Goal: Task Accomplishment & Management: Complete application form

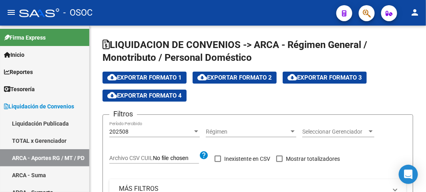
click at [366, 18] on span "button" at bounding box center [367, 13] width 8 height 16
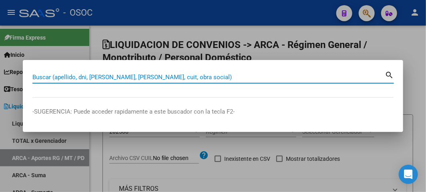
paste input "20860815"
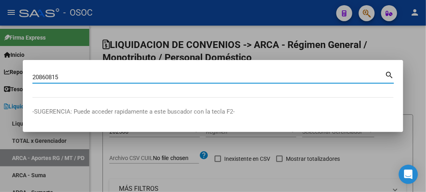
type input "20860815"
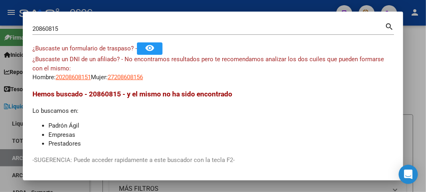
click at [140, 84] on mat-dialog-content "20860815 Buscar (apellido, dni, cuil, nro traspaso, cuit, obra social) search ¿…" at bounding box center [213, 83] width 381 height 125
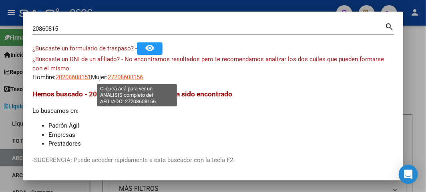
click at [141, 81] on span "27208608156" at bounding box center [125, 77] width 35 height 7
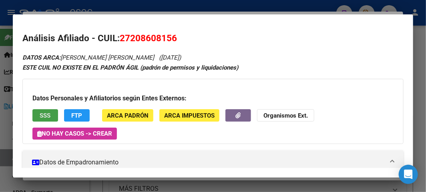
click at [55, 115] on button "SSS" at bounding box center [45, 115] width 26 height 12
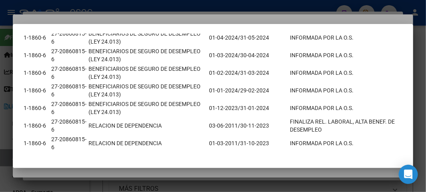
scroll to position [300, 0]
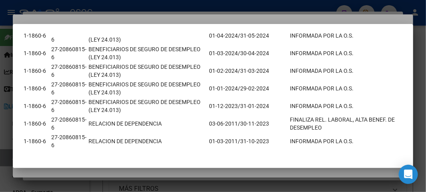
click at [83, 11] on div at bounding box center [213, 96] width 426 height 192
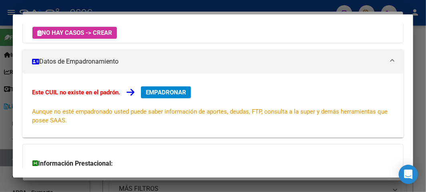
scroll to position [147, 0]
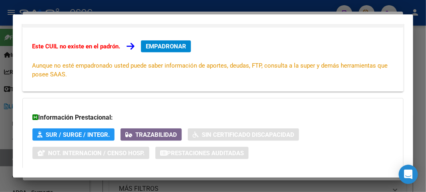
click at [156, 39] on div "Este CUIL no existe en el padrón. EMPADRONAR Aunque no esté empadronado usted p…" at bounding box center [212, 60] width 381 height 64
click at [157, 45] on span "EMPADRONAR" at bounding box center [166, 46] width 40 height 7
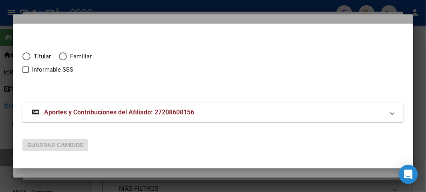
click at [23, 58] on span "Elija una opción" at bounding box center [26, 56] width 8 height 8
click at [23, 58] on input "Titular" at bounding box center [26, 56] width 8 height 8
radio input "true"
checkbox input "true"
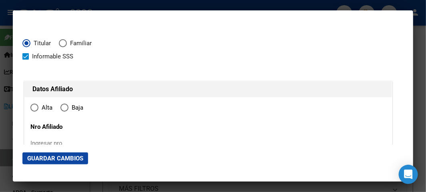
type input "27-20860815-6"
click at [43, 50] on mat-radio-button "Titular" at bounding box center [40, 45] width 36 height 13
type input "20860815"
type input "BOTTARO"
type input "MARISA FABIANA"
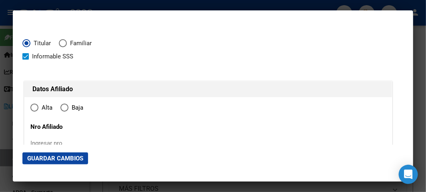
type input "1969-06-13"
type input "SAN ANDRES"
type input "1651"
type input "96"
type input "1337"
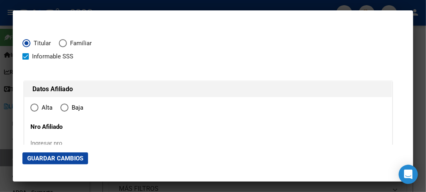
radio input "true"
type input "SAN ANDRES"
click at [44, 55] on span "Informable SSS" at bounding box center [52, 57] width 41 height 10
click at [26, 60] on input "Informable SSS" at bounding box center [25, 60] width 0 height 0
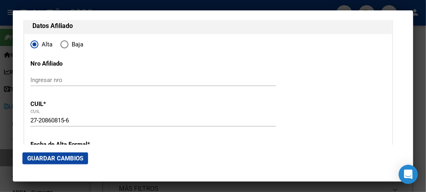
scroll to position [0, 0]
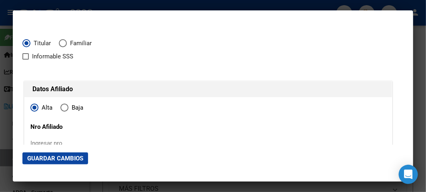
click at [33, 57] on span "Informable SSS" at bounding box center [52, 57] width 41 height 10
click at [26, 60] on input "Informable SSS" at bounding box center [25, 60] width 0 height 0
checkbox input "true"
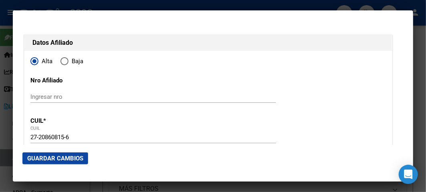
scroll to position [133, 0]
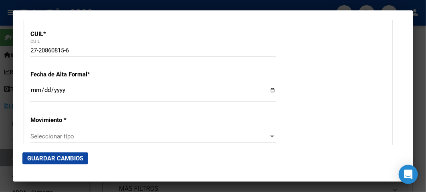
click at [36, 91] on input "Ingresar fecha" at bounding box center [153, 93] width 246 height 13
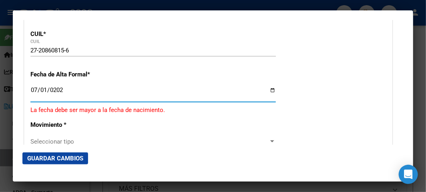
type input "2025-07-01"
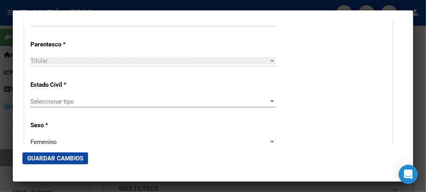
scroll to position [445, 0]
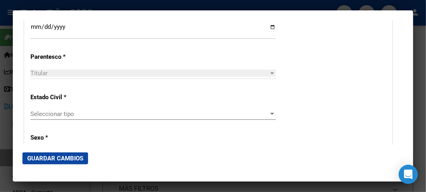
click at [53, 103] on div "Estado Civil * Seleccionar tipo Seleccionar tipo" at bounding box center [208, 107] width 356 height 40
click at [53, 104] on div "Estado Civil * Seleccionar tipo Seleccionar tipo" at bounding box center [208, 107] width 356 height 40
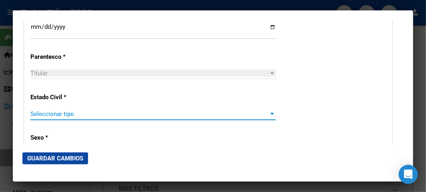
click at [51, 113] on span "Seleccionar tipo" at bounding box center [149, 114] width 238 height 7
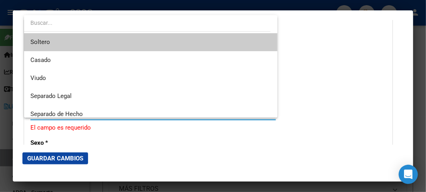
click at [58, 42] on span "Soltero" at bounding box center [150, 42] width 241 height 18
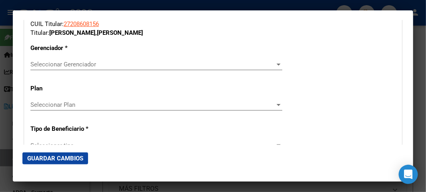
scroll to position [1385, 0]
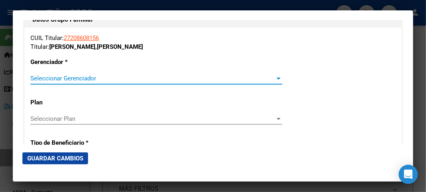
click at [62, 79] on span "Seleccionar Gerenciador" at bounding box center [152, 78] width 245 height 7
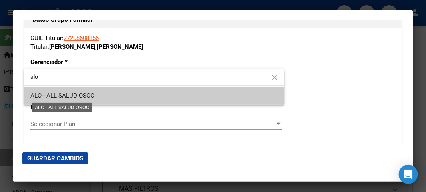
type input "alo"
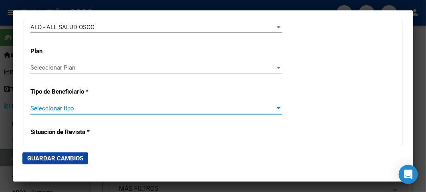
scroll to position [1480, 0]
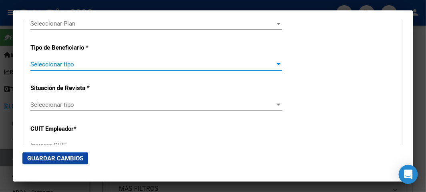
click at [46, 64] on span "Seleccionar tipo" at bounding box center [152, 64] width 245 height 7
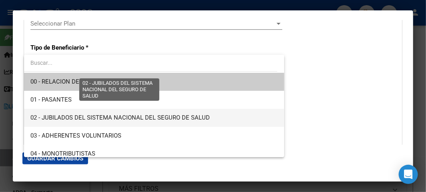
scroll to position [133, 0]
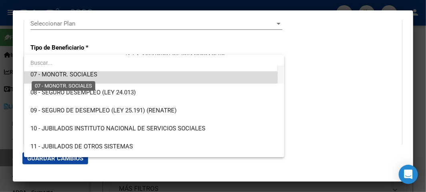
click at [74, 78] on span "07 - MONOTR. SOCIALES" at bounding box center [63, 74] width 67 height 7
type input "27-20860815-6"
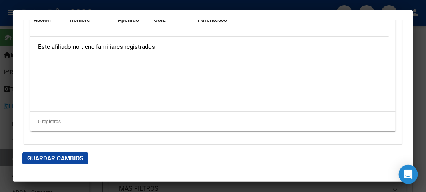
scroll to position [1703, 0]
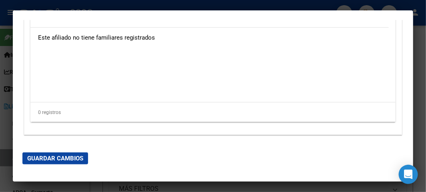
click at [78, 163] on button "Guardar Cambios" at bounding box center [55, 159] width 66 height 12
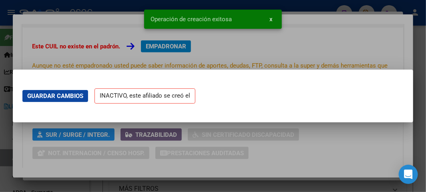
scroll to position [0, 0]
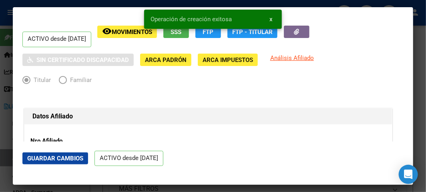
click at [7, 17] on div at bounding box center [213, 96] width 426 height 192
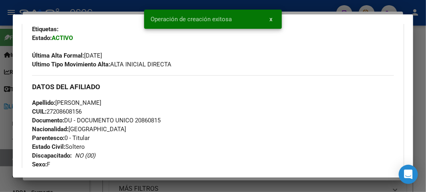
scroll to position [222, 0]
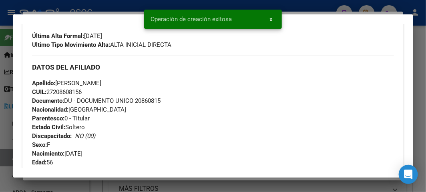
click at [149, 102] on span "Documento: DU - DOCUMENTO UNICO 20860815" at bounding box center [96, 100] width 129 height 7
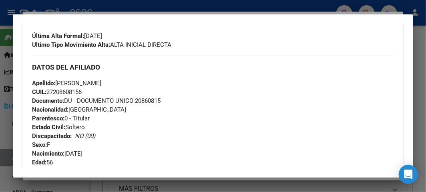
click at [149, 102] on span "Documento: DU - DOCUMENTO UNICO 20860815" at bounding box center [96, 100] width 129 height 7
copy span "20860815"
click at [151, 104] on div "Apellido: MARISA FABIANA BOTTARO CUIL: 27208608156 Documento: DU - DOCUMENTO UN…" at bounding box center [213, 123] width 362 height 88
click at [71, 91] on span "CUIL: 27208608156" at bounding box center [57, 92] width 50 height 7
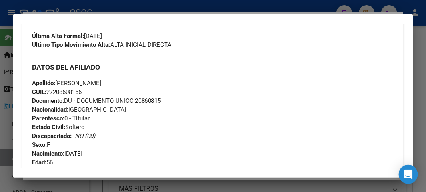
click at [71, 91] on span "CUIL: 27208608156" at bounding box center [57, 92] width 50 height 7
copy span "27208608156"
click at [101, 83] on span "Apellido: MARISA FABIANA BOTTARO" at bounding box center [66, 83] width 69 height 7
copy span "BOTTARO"
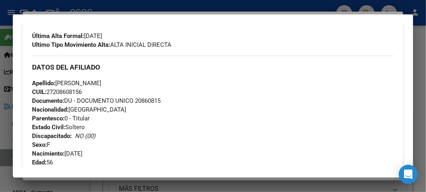
drag, startPoint x: 58, startPoint y: 81, endPoint x: 104, endPoint y: 81, distance: 46.1
click at [101, 81] on span "Apellido: MARISA FABIANA BOTTARO" at bounding box center [66, 83] width 69 height 7
copy span "MARISA FABIANA"
click at [153, 99] on span "Documento: DU - DOCUMENTO UNICO 20860815" at bounding box center [96, 100] width 129 height 7
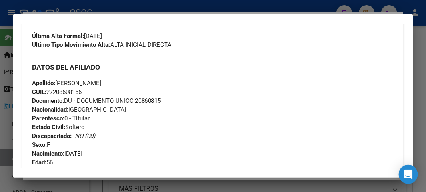
copy span "20860815"
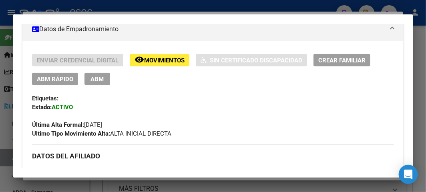
scroll to position [178, 0]
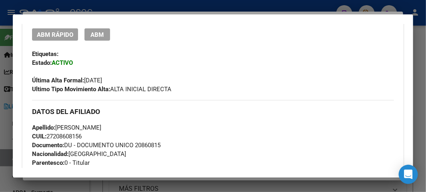
click at [137, 147] on span "Documento: DU - DOCUMENTO UNICO 20860815" at bounding box center [96, 145] width 129 height 7
click at [150, 147] on span "Documento: DU - DOCUMENTO UNICO 20860815" at bounding box center [96, 145] width 129 height 7
copy span "20860815"
click at [8, 27] on div at bounding box center [213, 96] width 426 height 192
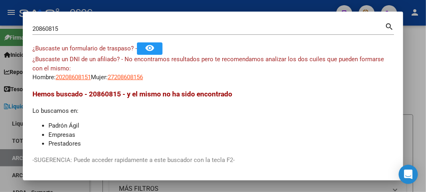
click at [8, 27] on div at bounding box center [213, 96] width 426 height 192
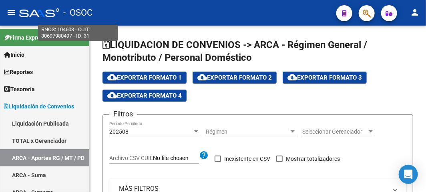
click at [99, 2] on mat-toolbar "menu - OSOC person" at bounding box center [213, 13] width 426 height 26
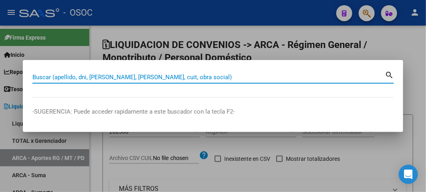
paste input "25148753"
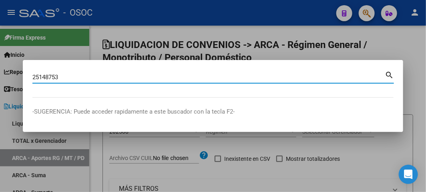
type input "25148753"
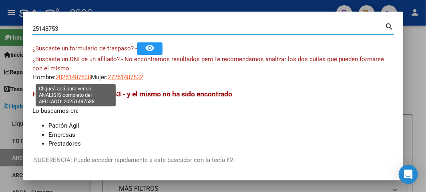
click at [77, 75] on span "20251487538" at bounding box center [73, 77] width 35 height 7
type textarea "20251487538"
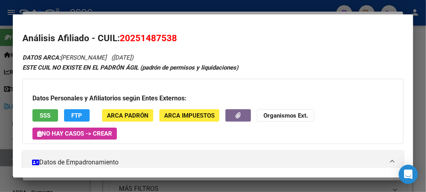
scroll to position [89, 0]
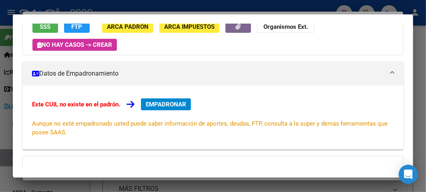
click at [167, 103] on span "EMPADRONAR" at bounding box center [166, 104] width 40 height 7
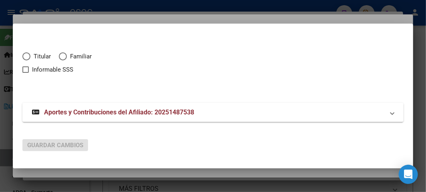
click at [44, 56] on span "Titular" at bounding box center [40, 56] width 20 height 9
click at [30, 56] on input "Titular" at bounding box center [26, 56] width 8 height 8
radio input "true"
checkbox input "true"
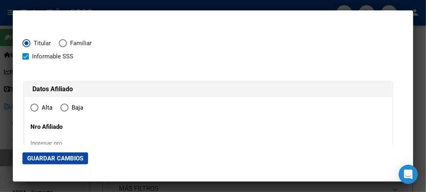
type input "20-25148753-8"
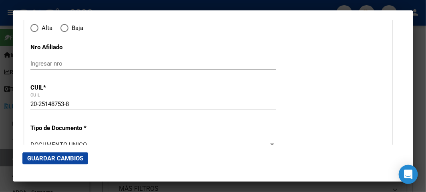
radio input "true"
type input "25148753"
type input "RICHARTE"
type input "JAVIER"
type input "1976-05-07"
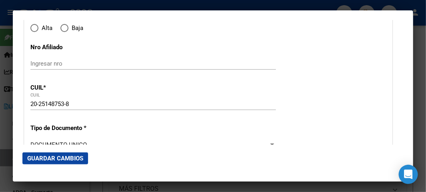
type input "BANFIELD"
type input "1828"
type input "MALABIA"
type input "851"
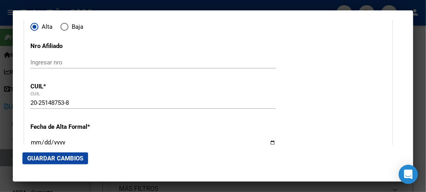
type input "BANFIELD"
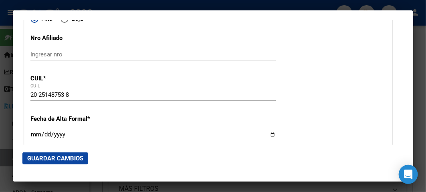
click at [39, 24] on mat-radio-button "Alta" at bounding box center [45, 20] width 30 height 13
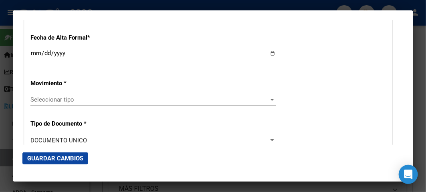
scroll to position [178, 0]
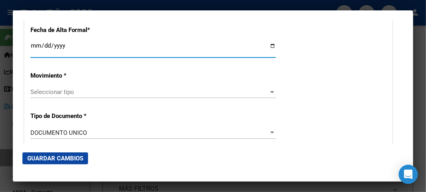
click at [34, 43] on input "Ingresar fecha" at bounding box center [153, 48] width 246 height 13
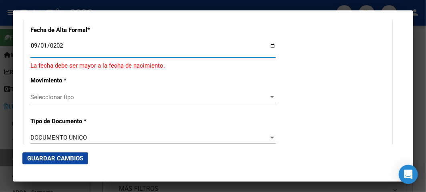
type input "2025-09-01"
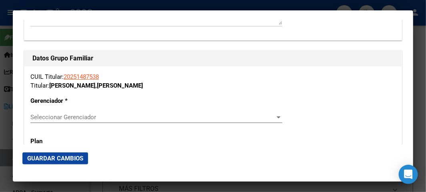
scroll to position [1367, 0]
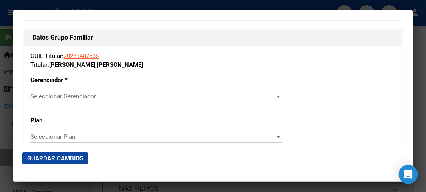
click at [78, 91] on div "Seleccionar Gerenciador Seleccionar Gerenciador" at bounding box center [156, 97] width 252 height 12
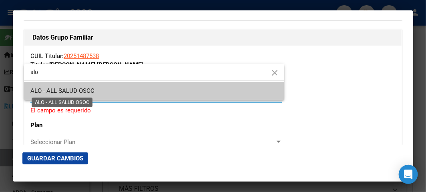
type input "alo"
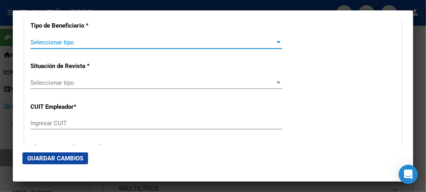
scroll to position [1507, 0]
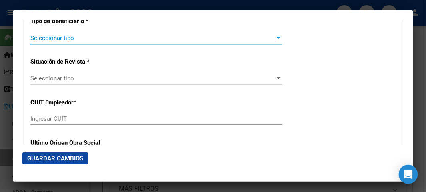
type input "20-25148753-8"
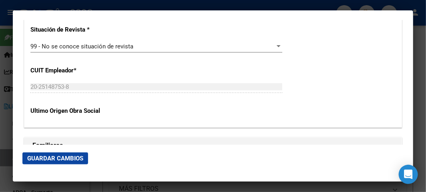
scroll to position [1551, 0]
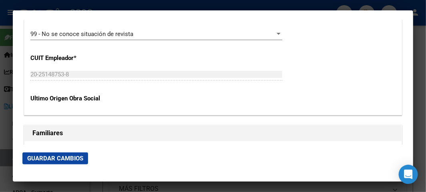
click at [59, 159] on span "Guardar Cambios" at bounding box center [55, 158] width 56 height 7
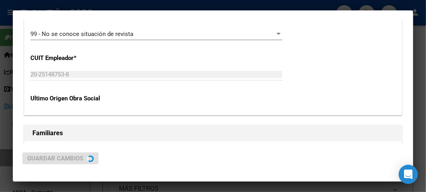
scroll to position [0, 0]
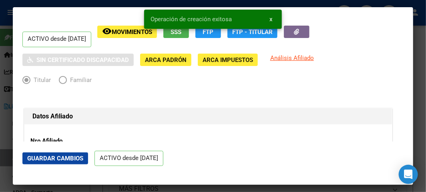
click at [1, 38] on div at bounding box center [213, 96] width 426 height 192
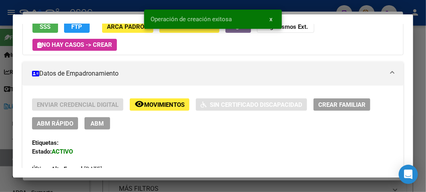
scroll to position [178, 0]
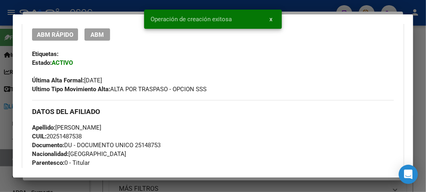
click at [153, 144] on span "Documento: DU - DOCUMENTO UNICO 25148753" at bounding box center [96, 145] width 129 height 7
copy span "25148753"
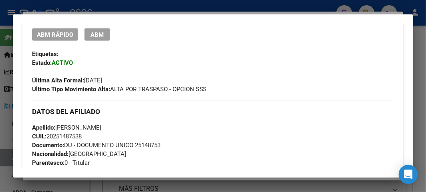
click at [78, 135] on span "CUIL: 20251487538" at bounding box center [57, 136] width 50 height 7
copy span "20251487538"
click at [101, 128] on span "Apellido: JAVIER RICHARTE" at bounding box center [66, 127] width 69 height 7
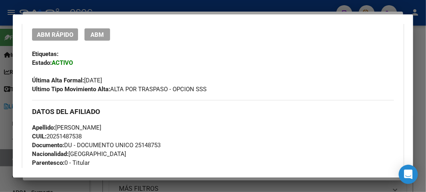
copy span "RICHARTE"
click at [69, 126] on span "Apellido: JAVIER RICHARTE" at bounding box center [66, 127] width 69 height 7
copy span "JAVIER"
